Goal: Task Accomplishment & Management: Use online tool/utility

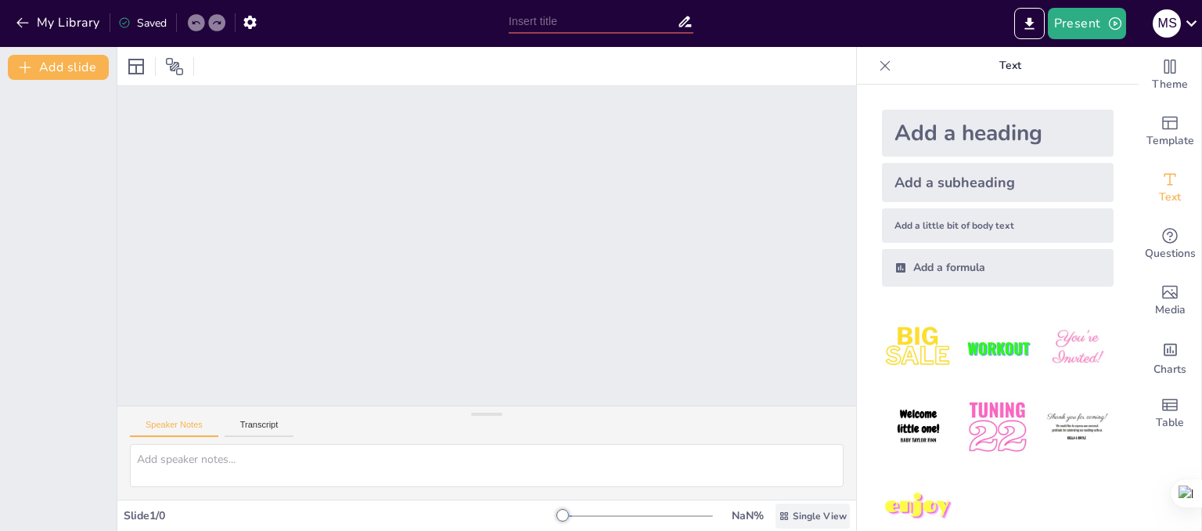
click at [800, 515] on span "Single View" at bounding box center [820, 516] width 54 height 13
click at [795, 477] on span "List View" at bounding box center [791, 481] width 82 height 15
click at [805, 511] on span "List View" at bounding box center [826, 516] width 42 height 13
click at [786, 449] on span "Single View" at bounding box center [796, 449] width 71 height 15
click at [830, 380] on div at bounding box center [486, 245] width 739 height 319
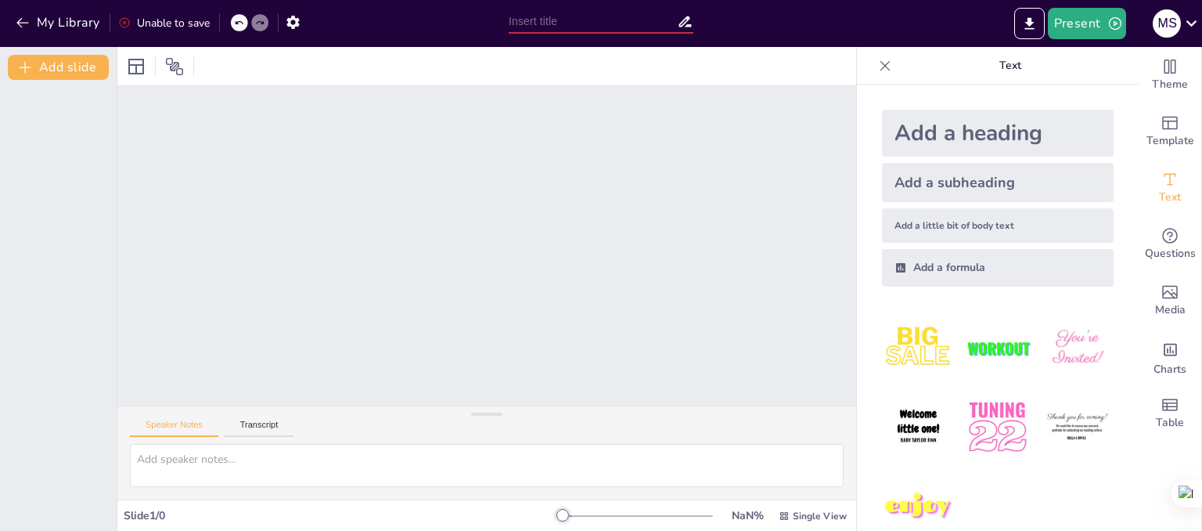
click at [830, 380] on div at bounding box center [486, 245] width 739 height 319
drag, startPoint x: 830, startPoint y: 380, endPoint x: 838, endPoint y: 384, distance: 8.8
click at [838, 384] on div at bounding box center [486, 245] width 739 height 319
click at [878, 61] on icon at bounding box center [886, 66] width 16 height 16
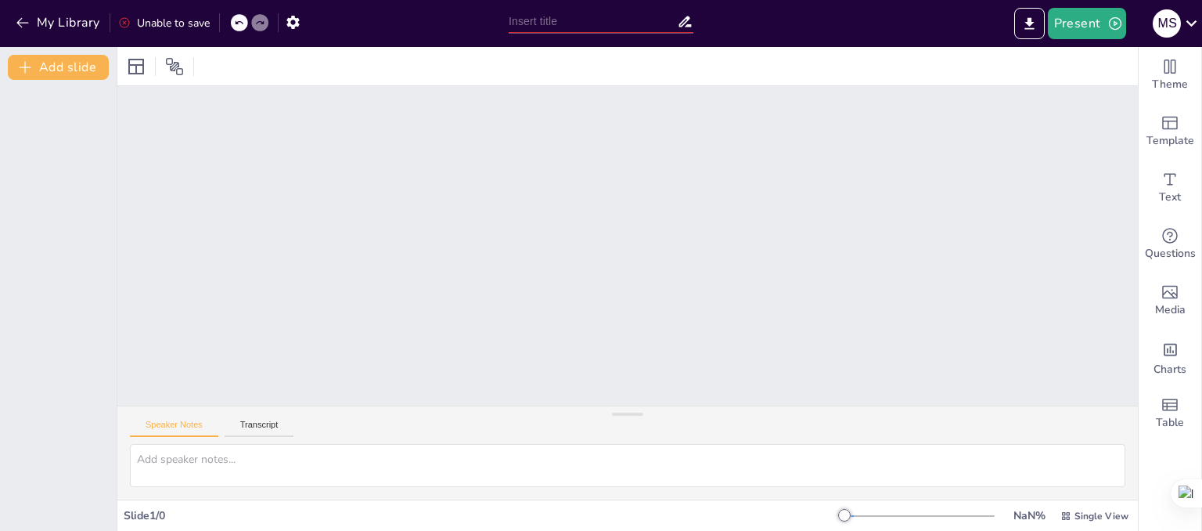
click at [267, 418] on div "Speaker Notes Transcript" at bounding box center [627, 425] width 1021 height 38
click at [260, 430] on button "Transcript" at bounding box center [260, 428] width 70 height 17
click at [180, 417] on div "Speaker Notes Transcript" at bounding box center [627, 425] width 1021 height 38
click at [178, 416] on div "Speaker Notes Transcript" at bounding box center [627, 425] width 1021 height 38
click at [178, 417] on div "Speaker Notes Transcript" at bounding box center [627, 425] width 1021 height 38
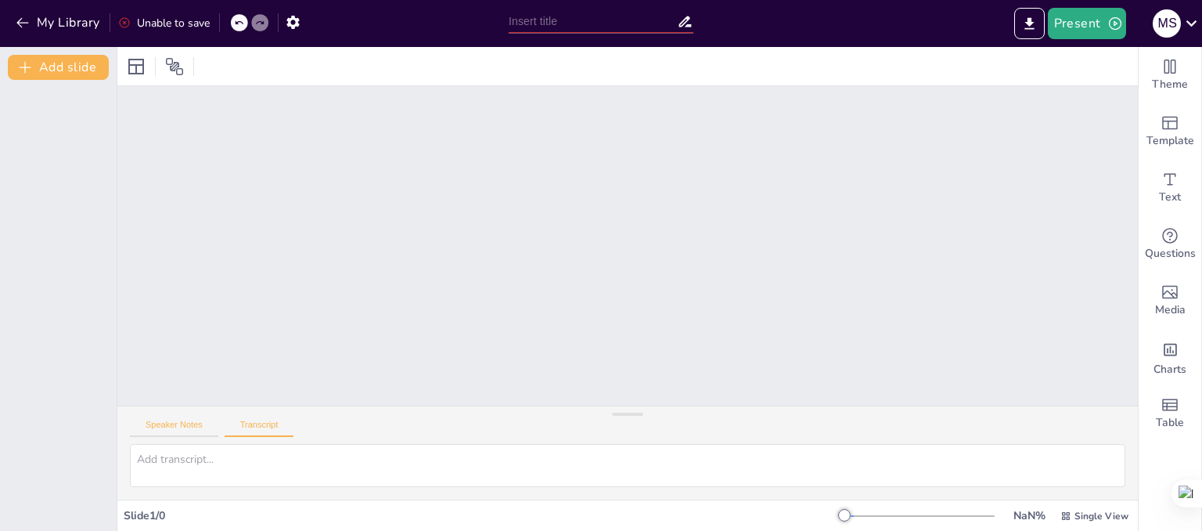
click at [175, 421] on button "Speaker Notes" at bounding box center [174, 428] width 88 height 17
click at [178, 452] on textarea at bounding box center [628, 465] width 996 height 43
click at [168, 23] on div "Unable to save" at bounding box center [164, 23] width 92 height 15
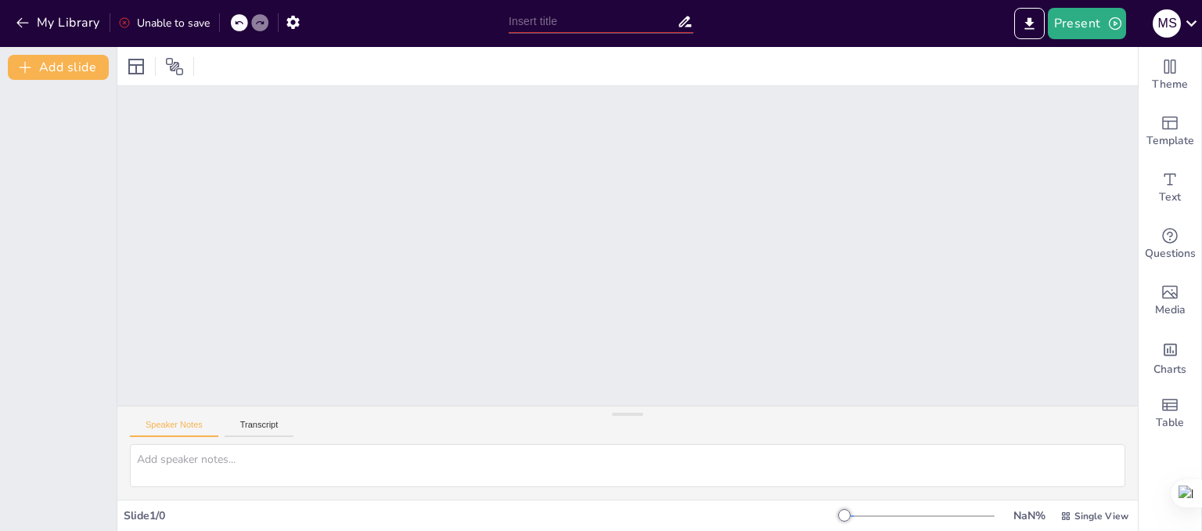
click at [168, 23] on div "Unable to save" at bounding box center [164, 23] width 92 height 15
drag, startPoint x: 168, startPoint y: 23, endPoint x: 427, endPoint y: 121, distance: 277.0
click at [427, 121] on div at bounding box center [627, 245] width 1021 height 319
click at [1074, 11] on button "Present" at bounding box center [1087, 23] width 78 height 31
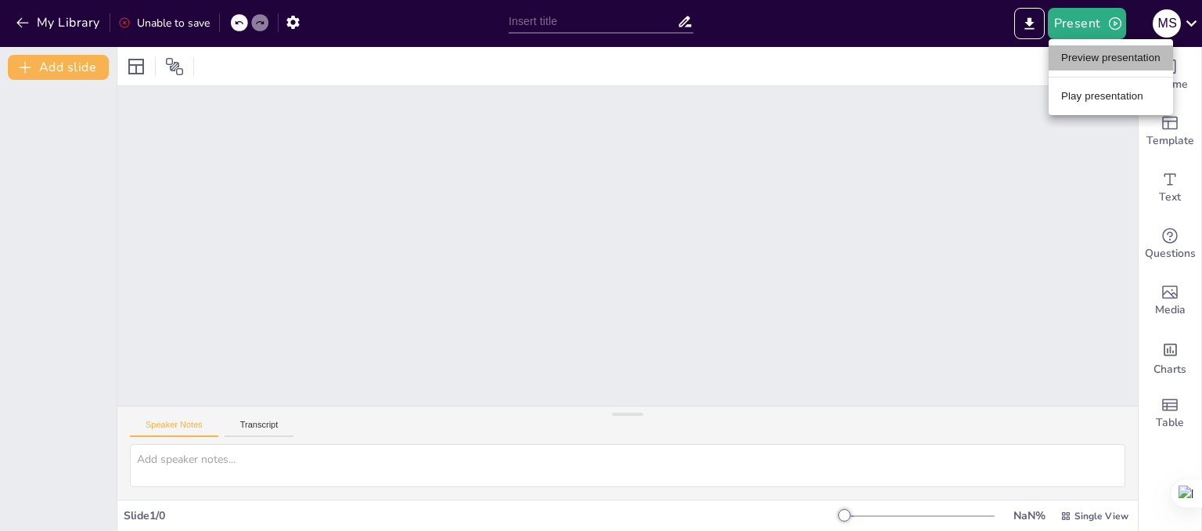
click at [1081, 63] on li "Preview presentation" at bounding box center [1111, 57] width 124 height 25
